Goal: Task Accomplishment & Management: Complete application form

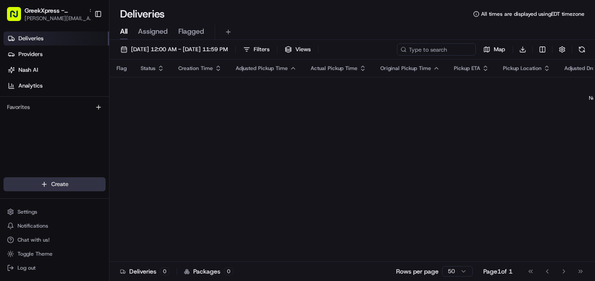
click at [71, 187] on html "GreekXpress - [GEOGRAPHIC_DATA] [EMAIL_ADDRESS][DOMAIN_NAME] Toggle Sidebar Del…" at bounding box center [297, 140] width 595 height 281
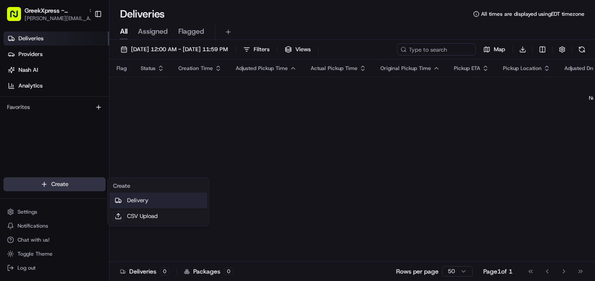
click at [143, 207] on link "Delivery" at bounding box center [159, 201] width 98 height 16
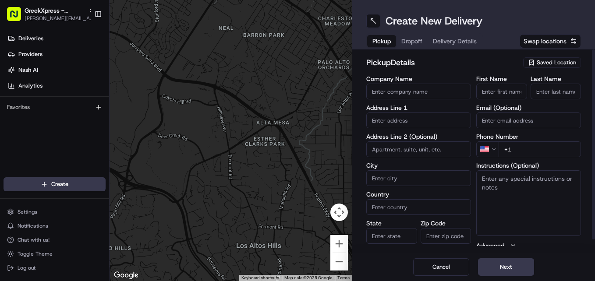
click at [557, 64] on span "Saved Location" at bounding box center [556, 63] width 39 height 8
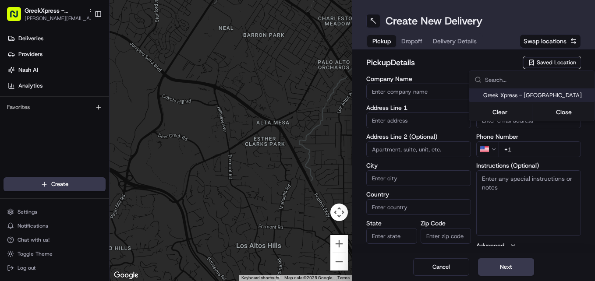
click at [521, 97] on span "Greek Xpress - [GEOGRAPHIC_DATA]" at bounding box center [538, 96] width 108 height 8
type input "Greek Xpress - [GEOGRAPHIC_DATA]"
type input "[STREET_ADDRESS]"
type input "#120"
type input "[GEOGRAPHIC_DATA]"
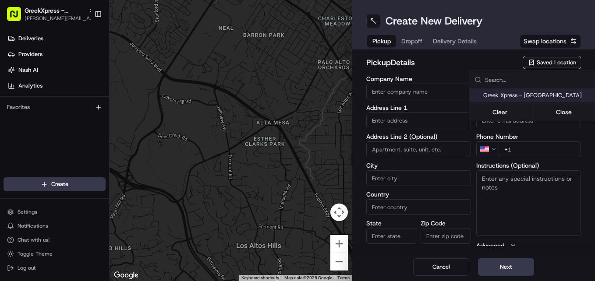
type input "US"
type input "NY"
type input "10306"
type input "Manager"
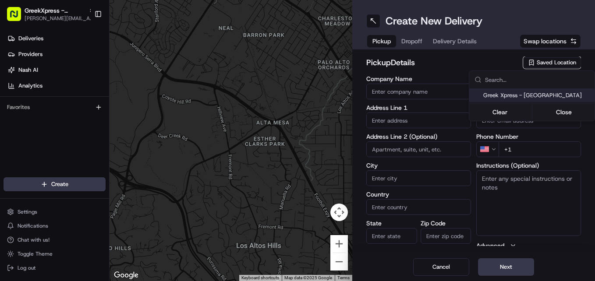
type input "[PHONE_NUMBER]"
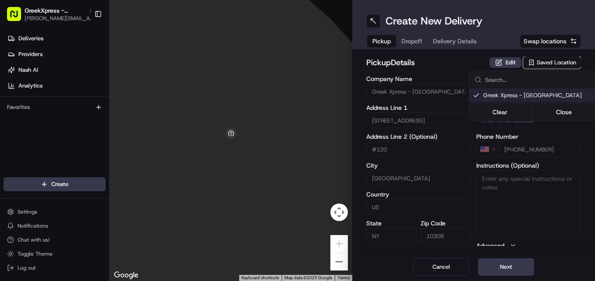
click at [506, 263] on html "GreekXpress - [GEOGRAPHIC_DATA] [EMAIL_ADDRESS][DOMAIN_NAME] Toggle Sidebar Del…" at bounding box center [297, 140] width 595 height 281
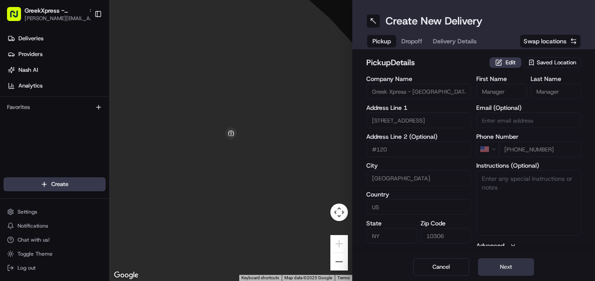
click at [514, 266] on button "Next" at bounding box center [506, 268] width 56 height 18
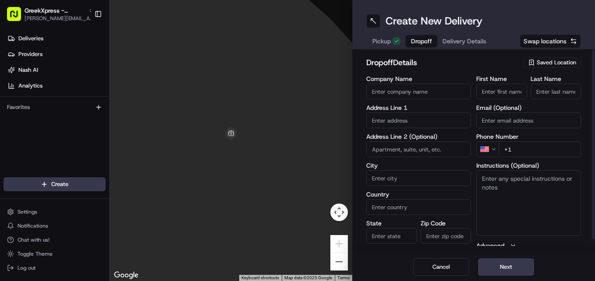
click at [507, 93] on input "First Name" at bounding box center [502, 92] width 51 height 16
type input "[PERSON_NAME]"
type input "39A C"
type input "[GEOGRAPHIC_DATA]"
type input "F"
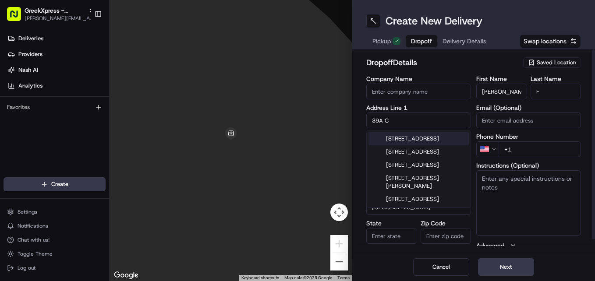
click at [412, 131] on div "[STREET_ADDRESS][GEOGRAPHIC_DATA][STREET_ADDRESS][GEOGRAPHIC_DATA] [STREET_ADDR…" at bounding box center [419, 169] width 104 height 77
click at [407, 122] on input "39A C" at bounding box center [419, 121] width 105 height 16
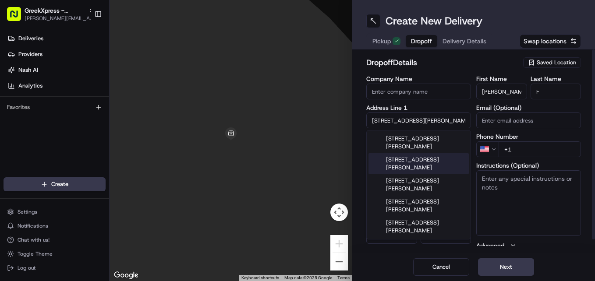
type input "[STREET_ADDRESS][PERSON_NAME]"
click at [588, 135] on div "dropoff Details Saved Location Company Name Address Line 1 39A [PERSON_NAME] te…" at bounding box center [474, 152] width 243 height 204
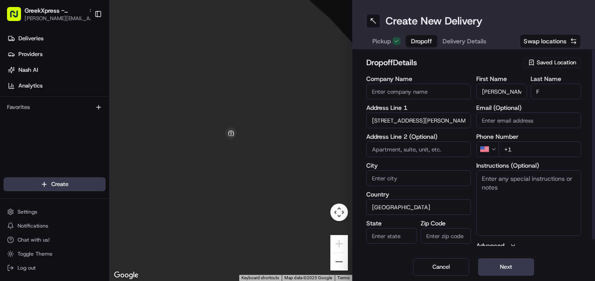
click at [440, 238] on input "Zip Code" at bounding box center [446, 236] width 51 height 16
type input "10304"
click at [382, 267] on div "Cancel Next" at bounding box center [474, 267] width 243 height 28
click at [388, 236] on input "State" at bounding box center [392, 236] width 51 height 16
type input "ny"
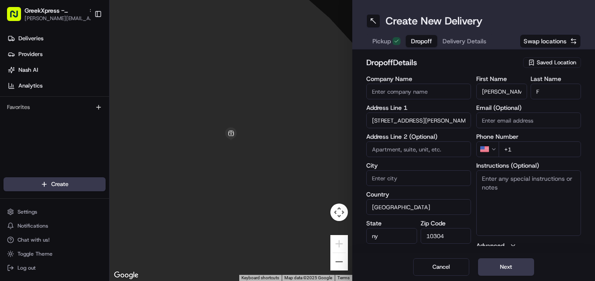
click at [396, 270] on div "Cancel Next" at bounding box center [474, 267] width 243 height 28
click at [545, 149] on input "+1" at bounding box center [540, 150] width 82 height 16
type input "[PHONE_NUMBER]"
click at [509, 269] on button "Next" at bounding box center [506, 268] width 56 height 18
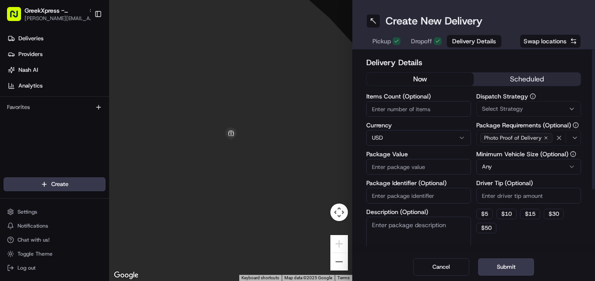
click at [424, 45] on span "Dropoff" at bounding box center [421, 41] width 21 height 9
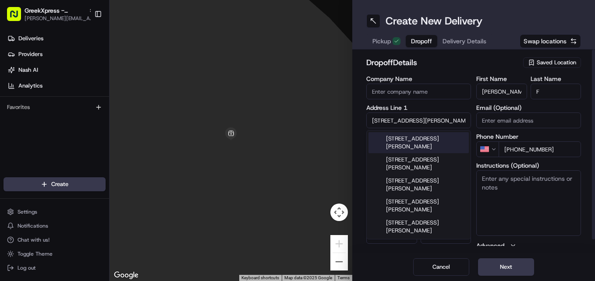
click at [431, 118] on input "[STREET_ADDRESS][PERSON_NAME]" at bounding box center [419, 121] width 105 height 16
click at [386, 119] on input "[STREET_ADDRESS][PERSON_NAME]" at bounding box center [419, 121] width 105 height 16
click at [425, 142] on div "[STREET_ADDRESS][PERSON_NAME]" at bounding box center [419, 142] width 100 height 21
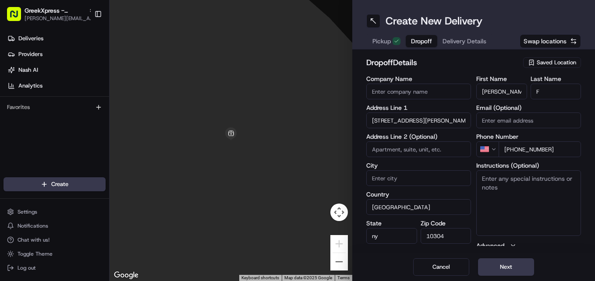
type input "[STREET_ADDRESS][PERSON_NAME]"
type input "[GEOGRAPHIC_DATA]"
type input "NY"
type input "10314"
type input "[STREET_ADDRESS][PERSON_NAME]"
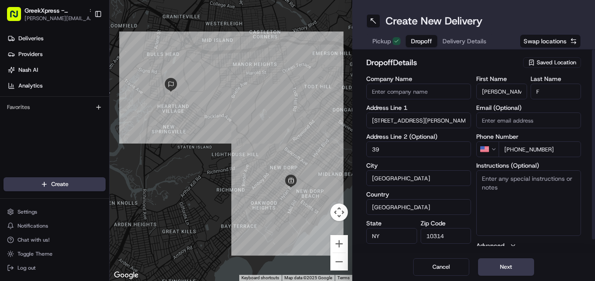
type input "39A"
click at [510, 272] on button "Next" at bounding box center [506, 268] width 56 height 18
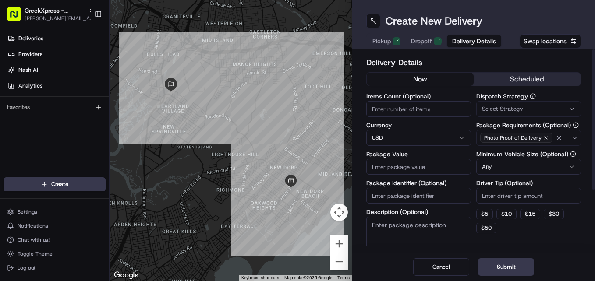
click at [518, 196] on input "Driver Tip (Optional)" at bounding box center [529, 196] width 105 height 16
type input "6"
click at [399, 165] on input "Package Value" at bounding box center [419, 167] width 105 height 16
type input "46"
click at [497, 269] on button "Submit" at bounding box center [506, 268] width 56 height 18
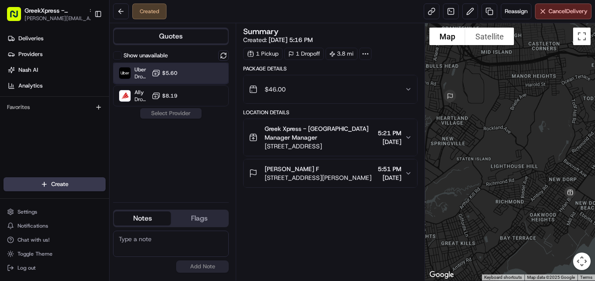
click at [179, 80] on div "Uber Dropoff ETA 42 minutes $5.60" at bounding box center [171, 73] width 116 height 21
click at [182, 117] on button "Assign Provider" at bounding box center [171, 113] width 62 height 11
